Goal: Find specific page/section: Find specific page/section

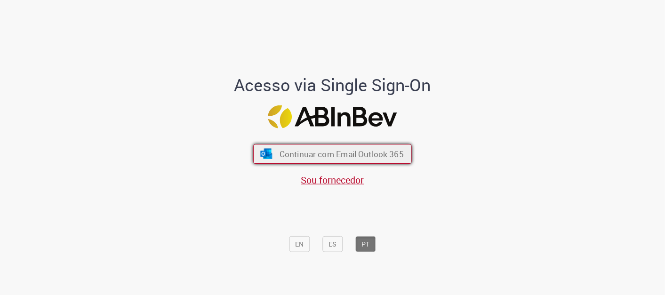
click at [311, 155] on span "Continuar com Email Outlook 365" at bounding box center [342, 154] width 124 height 11
click at [335, 154] on span "Continuar com Email Outlook 365" at bounding box center [342, 154] width 124 height 11
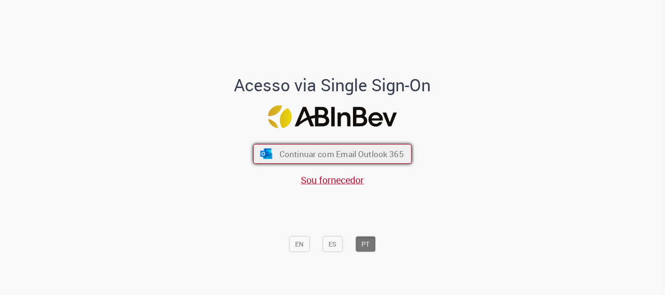
click at [335, 154] on span "Continuar com Email Outlook 365" at bounding box center [342, 154] width 124 height 11
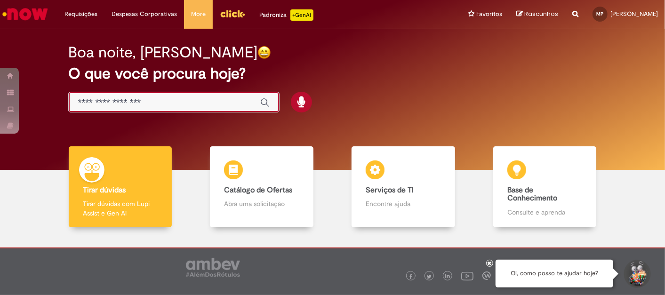
click at [120, 104] on input "Basta digitar aqui" at bounding box center [164, 102] width 173 height 11
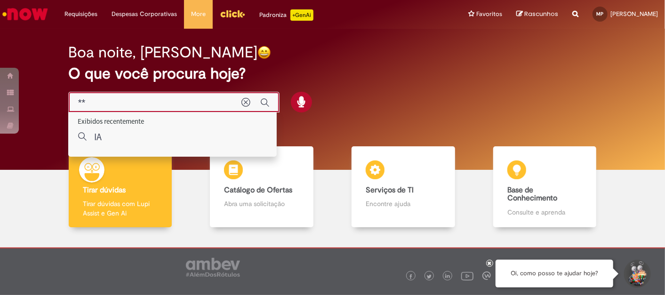
type input "**"
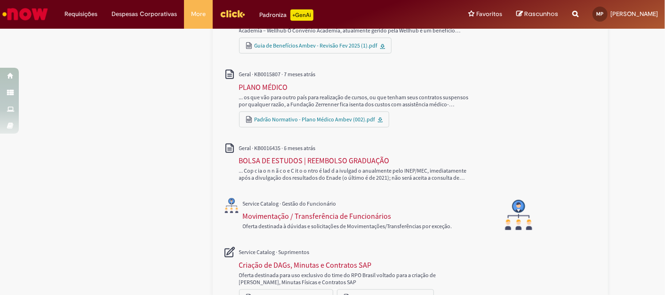
scroll to position [471, 0]
